Goal: Use online tool/utility: Utilize a website feature to perform a specific function

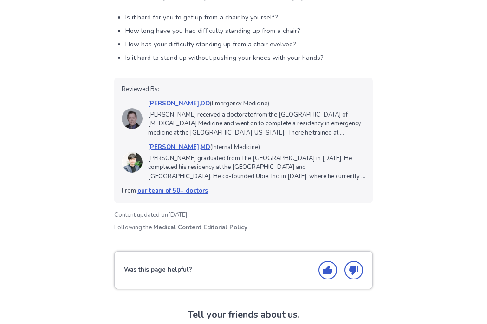
scroll to position [1473, 0]
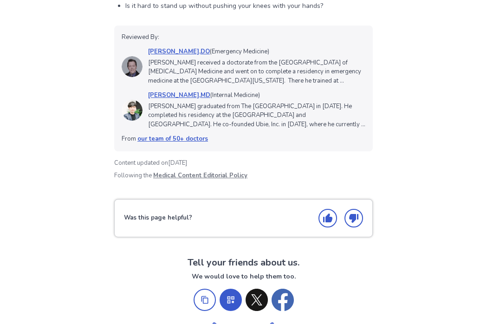
click at [180, 135] on link "our team of 50+ doctors" at bounding box center [172, 139] width 71 height 8
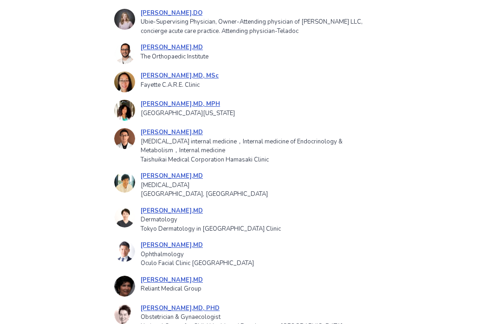
scroll to position [1195, 0]
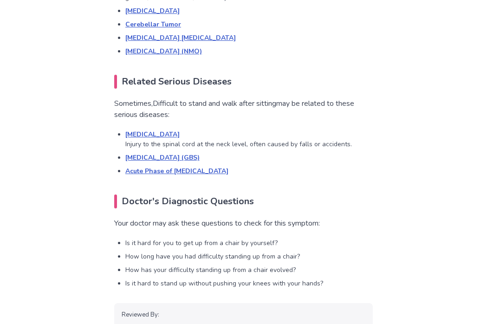
scroll to position [1473, 0]
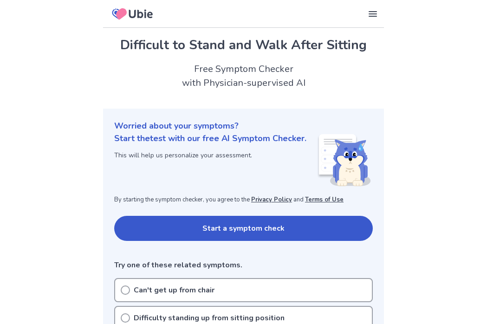
click at [242, 222] on button "Start a symptom check" at bounding box center [243, 228] width 258 height 25
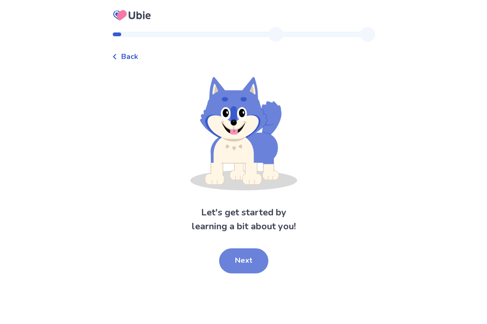
click at [246, 252] on button "Next" at bounding box center [243, 260] width 49 height 25
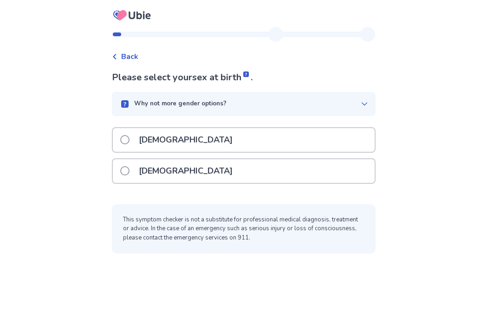
click at [129, 139] on span at bounding box center [124, 139] width 9 height 9
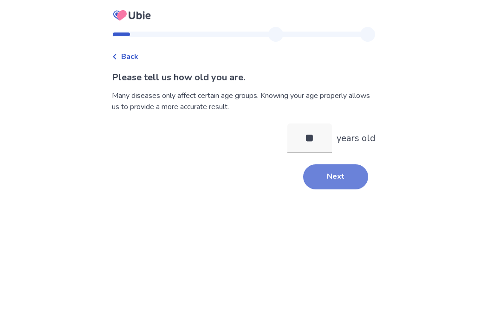
type input "**"
click at [316, 179] on button "Next" at bounding box center [335, 176] width 65 height 25
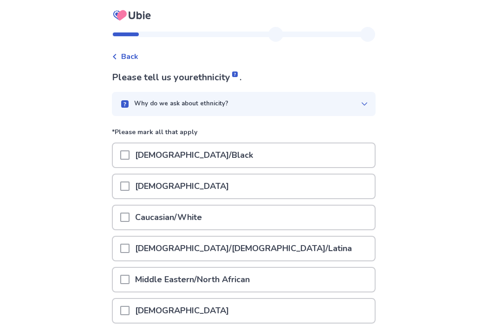
click at [129, 214] on span at bounding box center [124, 217] width 9 height 9
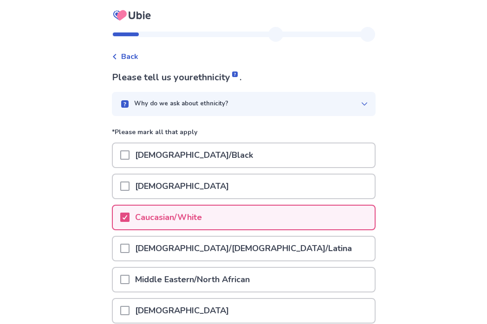
click at [280, 220] on div "Caucasian/White" at bounding box center [244, 218] width 262 height 24
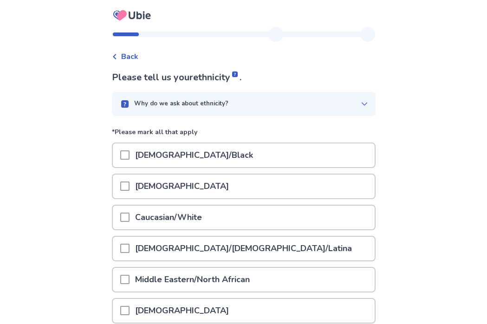
click at [129, 214] on span at bounding box center [124, 217] width 9 height 9
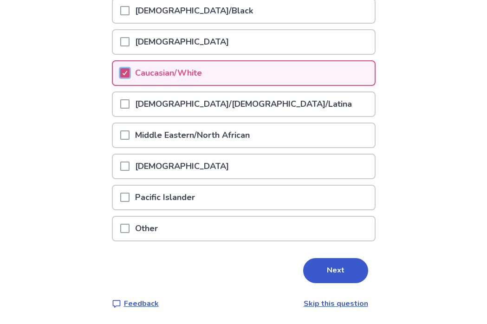
scroll to position [144, 0]
click at [330, 270] on button "Next" at bounding box center [335, 270] width 65 height 25
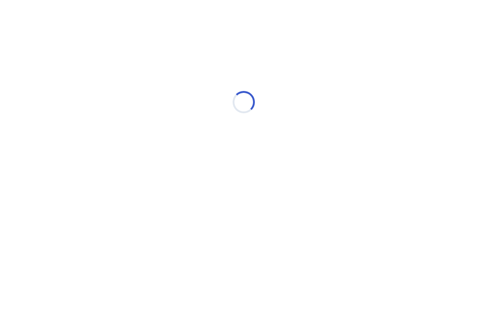
scroll to position [0, 0]
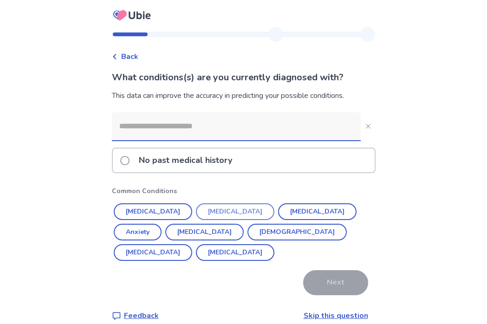
click at [217, 213] on button "Diabetes" at bounding box center [235, 211] width 78 height 17
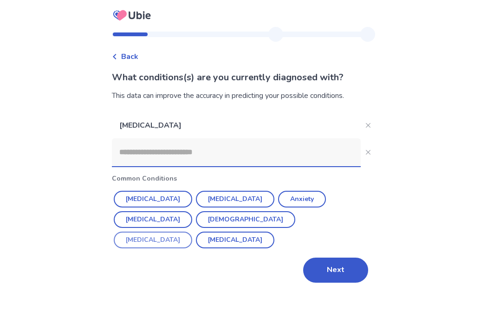
click at [192, 232] on button "Erectile Dysfunction" at bounding box center [153, 240] width 78 height 17
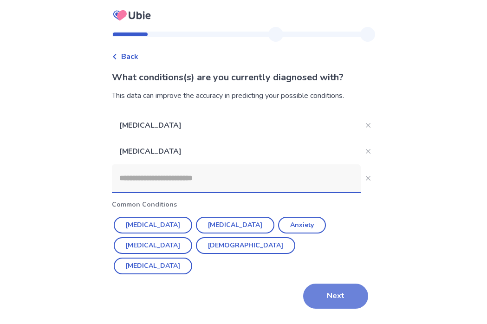
click at [328, 288] on button "Next" at bounding box center [335, 295] width 65 height 25
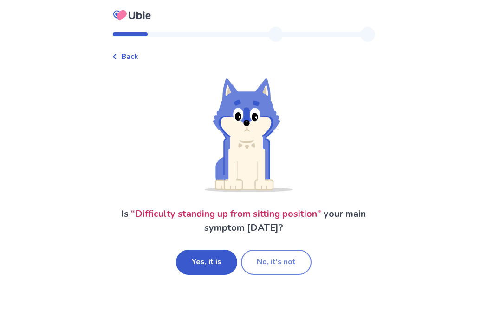
click at [278, 262] on button "No, it's not" at bounding box center [276, 262] width 71 height 25
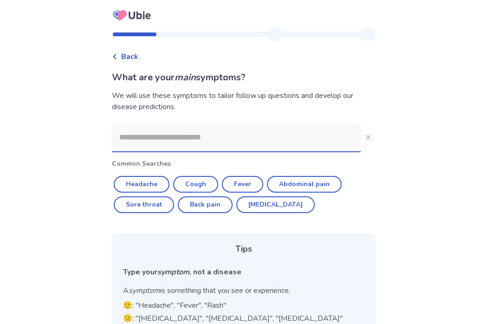
click at [186, 151] on div at bounding box center [236, 137] width 249 height 28
click at [186, 151] on input at bounding box center [236, 137] width 249 height 28
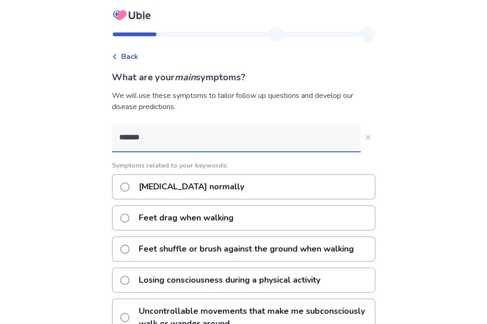
type input "*******"
click at [129, 187] on span at bounding box center [124, 186] width 9 height 9
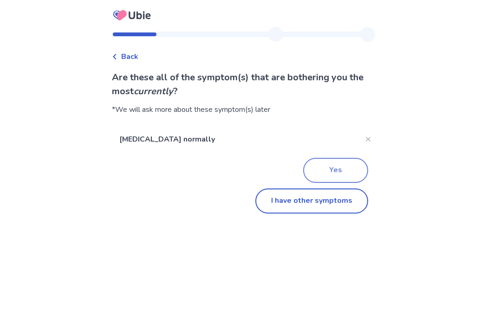
click at [333, 170] on button "Yes" at bounding box center [335, 170] width 65 height 25
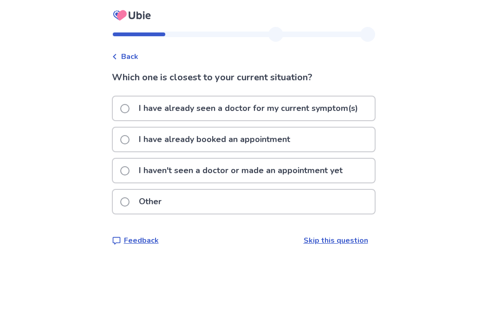
click at [129, 106] on span at bounding box center [124, 108] width 9 height 9
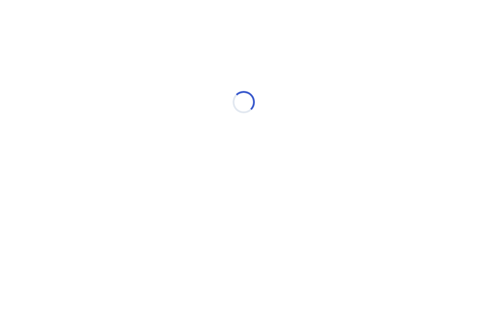
click at [130, 106] on div "Loading..." at bounding box center [244, 102] width 264 height 186
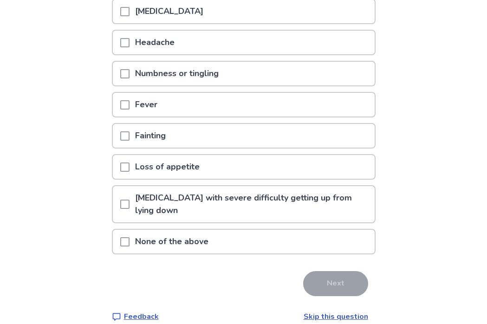
scroll to position [171, 0]
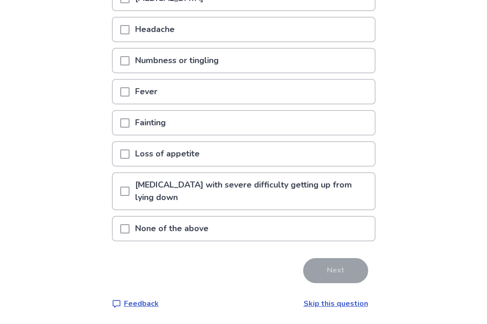
click at [330, 301] on link "Skip this question" at bounding box center [335, 303] width 64 height 10
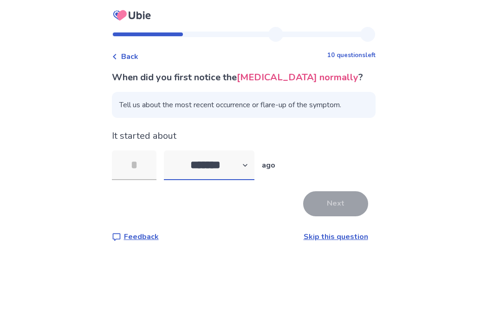
select select "*"
click at [141, 166] on input "tel" at bounding box center [134, 165] width 45 height 30
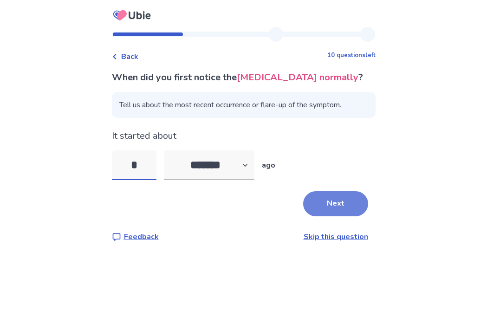
type input "*"
click at [328, 205] on button "Next" at bounding box center [335, 203] width 65 height 25
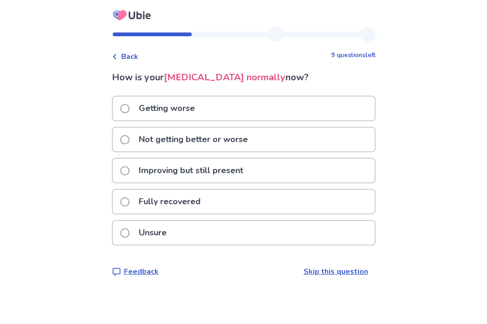
click at [129, 108] on span at bounding box center [124, 108] width 9 height 9
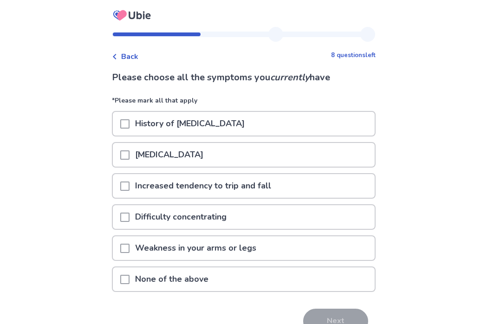
click at [129, 183] on span at bounding box center [124, 185] width 9 height 9
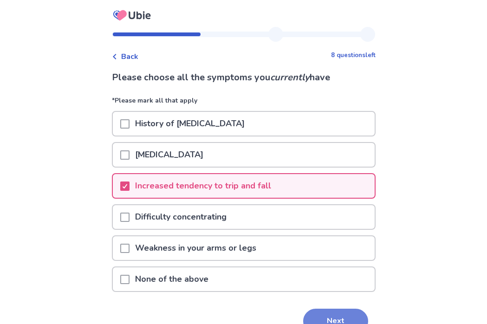
click at [336, 315] on button "Next" at bounding box center [335, 321] width 65 height 25
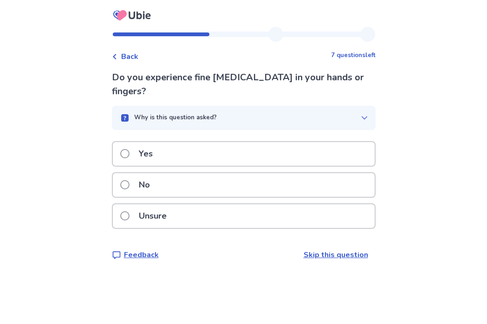
click at [129, 180] on span at bounding box center [124, 184] width 9 height 9
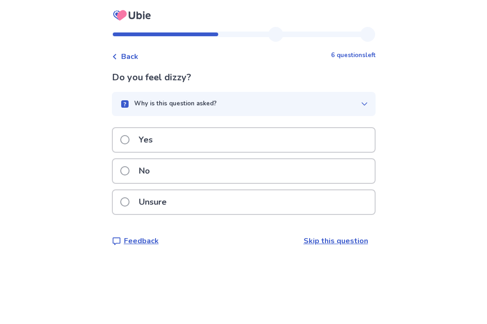
click at [129, 170] on span at bounding box center [124, 170] width 9 height 9
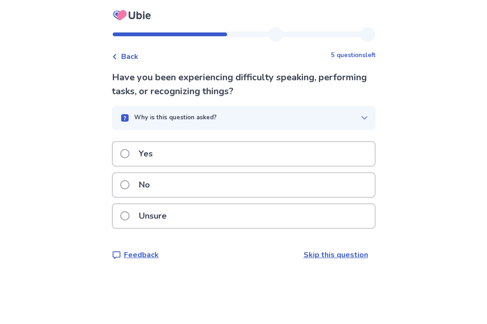
click at [129, 181] on span at bounding box center [124, 184] width 9 height 9
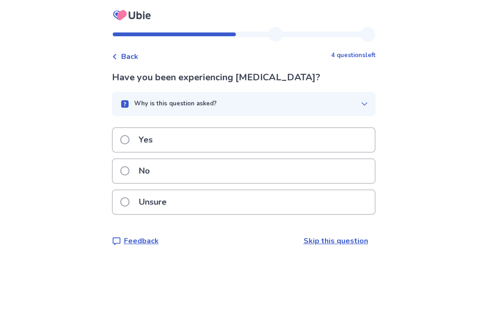
click at [129, 168] on span at bounding box center [124, 170] width 9 height 9
click at [129, 173] on span at bounding box center [124, 170] width 9 height 9
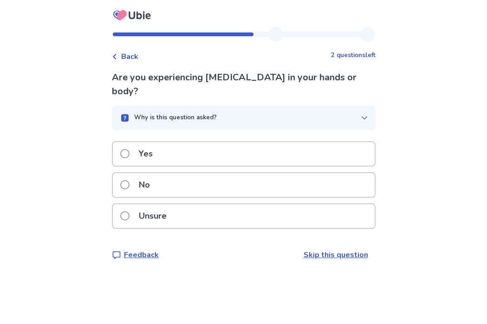
click at [129, 180] on span at bounding box center [124, 184] width 9 height 9
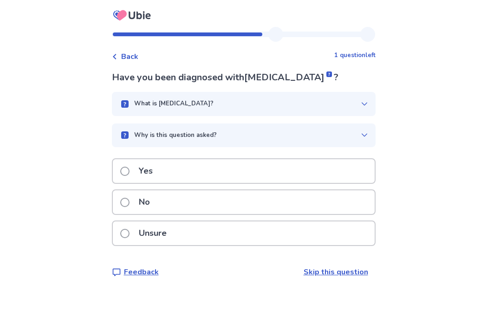
click at [129, 198] on span at bounding box center [124, 202] width 9 height 9
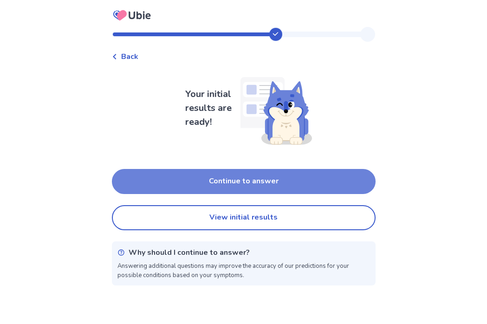
click at [225, 180] on button "Continue to answer" at bounding box center [244, 181] width 264 height 25
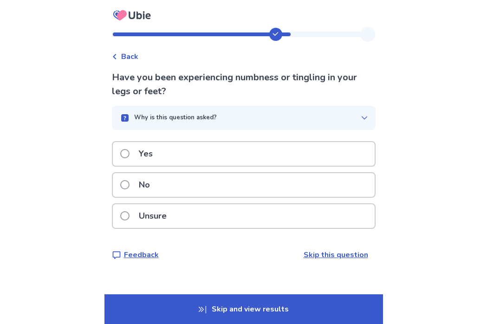
click at [129, 151] on span at bounding box center [124, 153] width 9 height 9
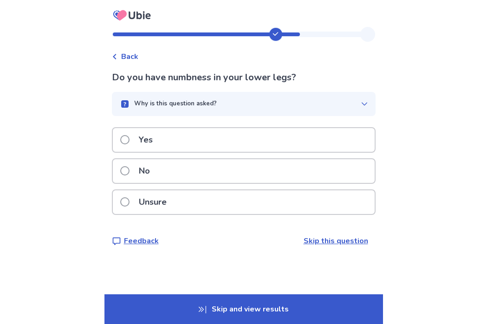
click at [129, 138] on span at bounding box center [124, 139] width 9 height 9
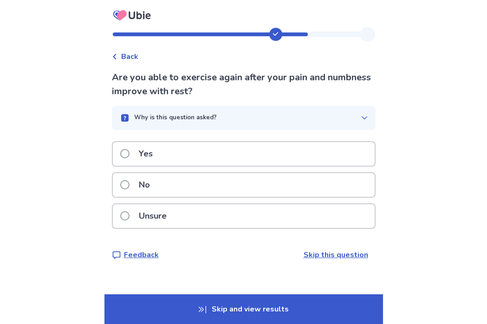
click at [129, 183] on span at bounding box center [124, 184] width 9 height 9
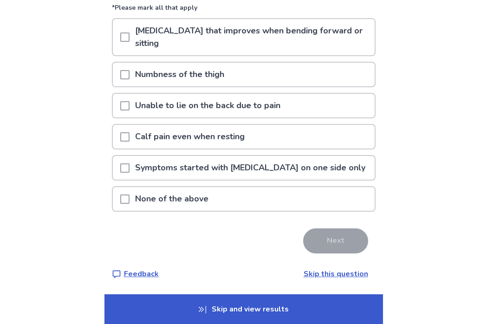
scroll to position [93, 0]
click at [129, 202] on span at bounding box center [124, 198] width 9 height 9
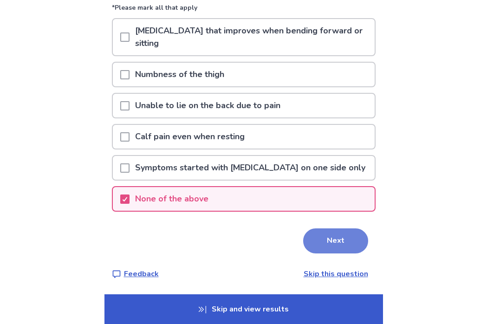
click at [341, 234] on button "Next" at bounding box center [335, 240] width 65 height 25
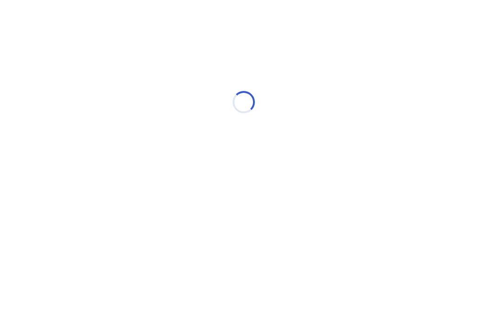
scroll to position [0, 0]
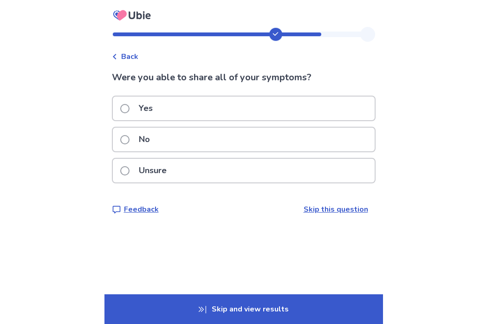
click at [129, 109] on span at bounding box center [124, 108] width 9 height 9
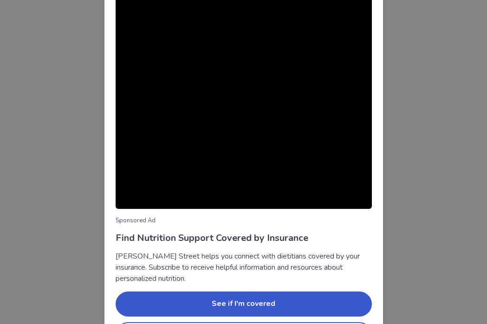
scroll to position [62, 0]
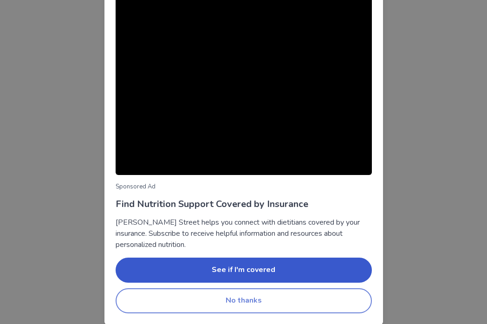
drag, startPoint x: 225, startPoint y: 305, endPoint x: 230, endPoint y: 307, distance: 4.8
click at [225, 305] on button "No thanks" at bounding box center [244, 300] width 256 height 25
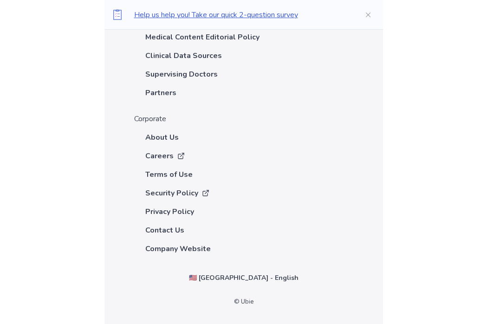
scroll to position [2515, 0]
